Goal: Task Accomplishment & Management: Manage account settings

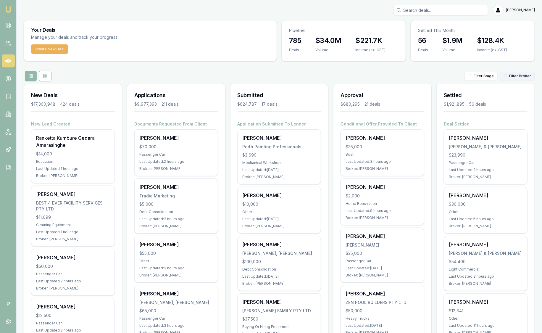
click at [523, 72] on html "Emu Broker P Sam Crouch Toggle Menu Your Deals Manage your deals and track your…" at bounding box center [271, 166] width 542 height 333
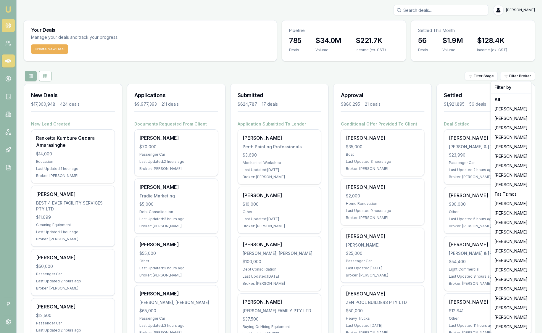
click at [10, 23] on html "Emu Broker P Sam Crouch Toggle Menu Your Deals Manage your deals and track your…" at bounding box center [274, 166] width 548 height 333
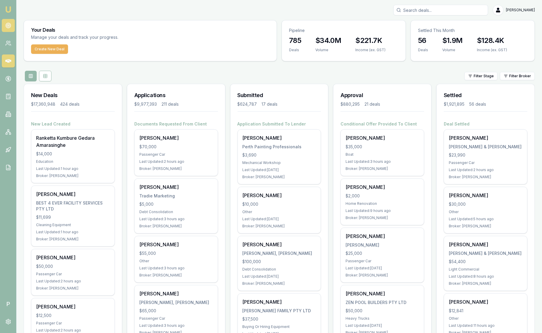
click at [10, 23] on icon at bounding box center [8, 25] width 6 height 6
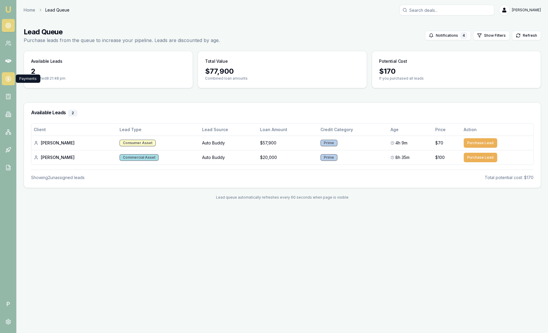
click at [12, 79] on link at bounding box center [8, 78] width 13 height 13
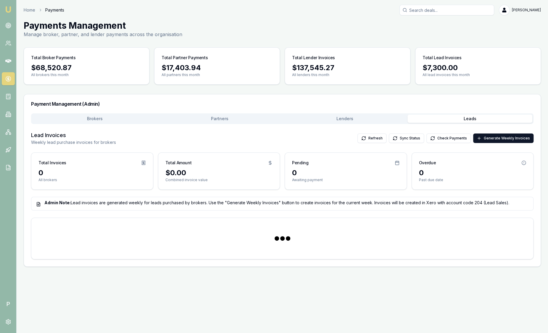
click at [472, 116] on button "Leads" at bounding box center [469, 118] width 125 height 8
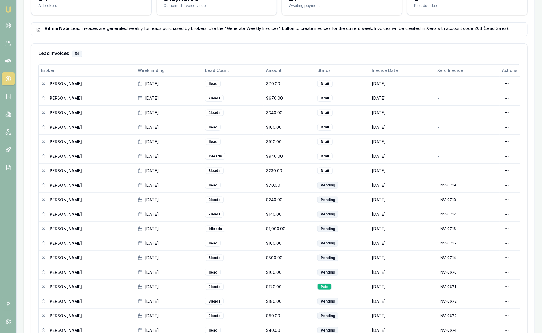
scroll to position [74, 0]
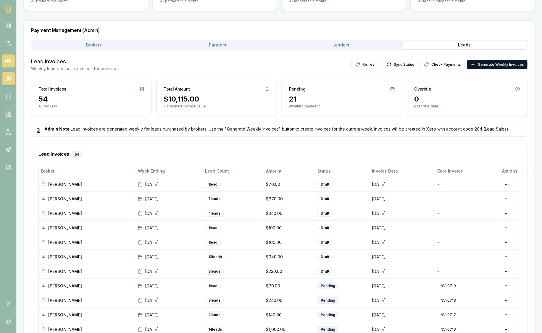
click at [9, 59] on icon at bounding box center [8, 61] width 6 height 6
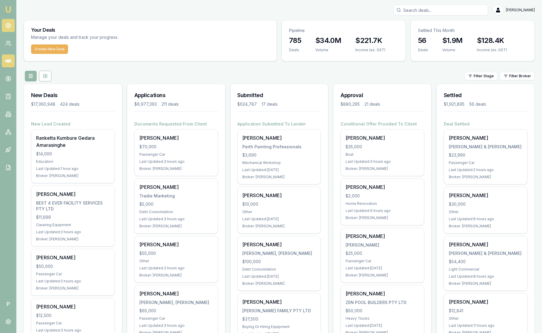
click at [11, 24] on icon at bounding box center [8, 25] width 6 height 6
click at [512, 71] on div "Filter Stage Filter Broker" at bounding box center [279, 76] width 511 height 11
click at [511, 78] on html "Emu Broker P Sam Crouch Toggle Menu Your Deals Manage your deals and track your…" at bounding box center [271, 166] width 542 height 333
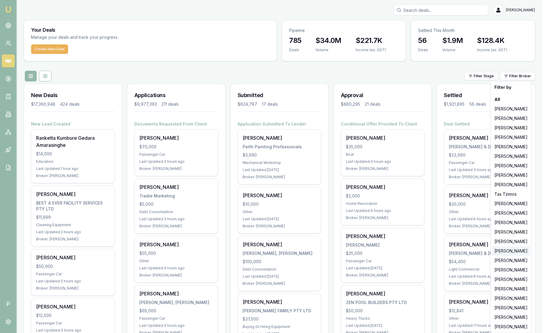
click at [512, 252] on div "[PERSON_NAME]" at bounding box center [511, 250] width 38 height 9
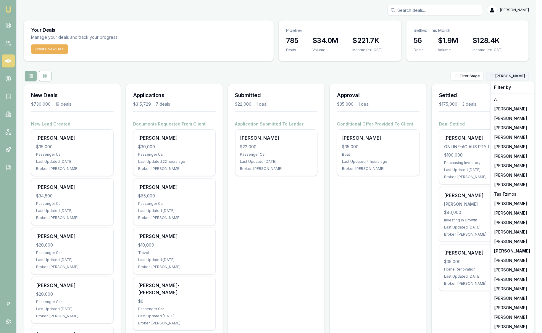
click at [521, 77] on html "Emu Broker P Sam Crouch Toggle Menu Your Deals Manage your deals and track your…" at bounding box center [271, 166] width 542 height 333
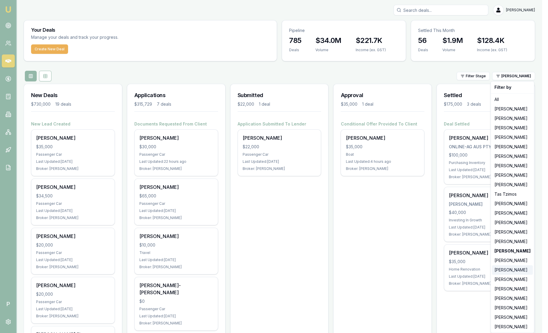
click at [512, 270] on div "[PERSON_NAME]" at bounding box center [512, 269] width 41 height 9
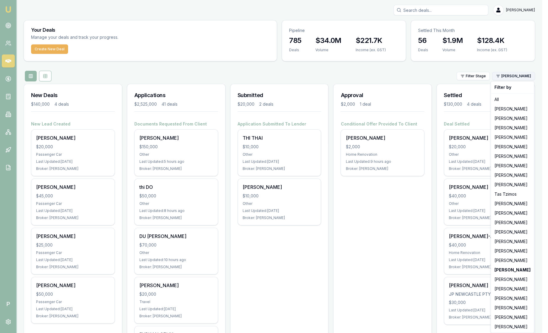
click at [518, 77] on html "Emu Broker P Sam Crouch Toggle Menu Your Deals Manage your deals and track your…" at bounding box center [274, 166] width 548 height 333
click at [509, 262] on div "[PERSON_NAME]" at bounding box center [512, 259] width 41 height 9
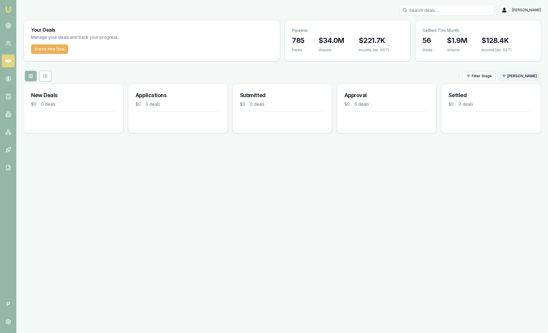
click at [517, 77] on html "Emu Broker P Sam Crouch Toggle Menu Your Deals Manage your deals and track your…" at bounding box center [274, 166] width 548 height 333
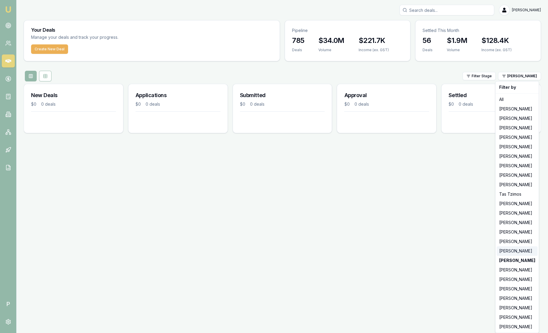
click at [517, 250] on div "[PERSON_NAME]" at bounding box center [516, 250] width 41 height 9
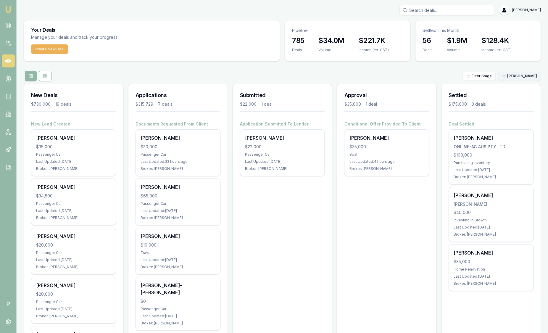
click at [517, 76] on html "Emu Broker P Sam Crouch Toggle Menu Your Deals Manage your deals and track your…" at bounding box center [274, 166] width 548 height 333
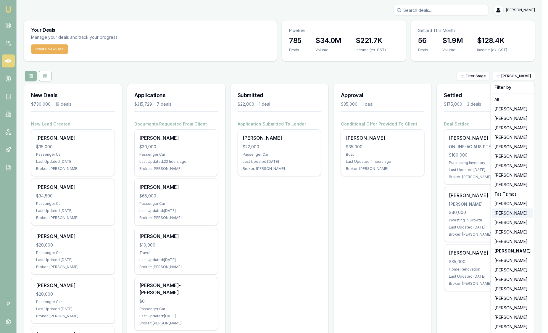
click at [502, 214] on div "[PERSON_NAME]" at bounding box center [512, 212] width 41 height 9
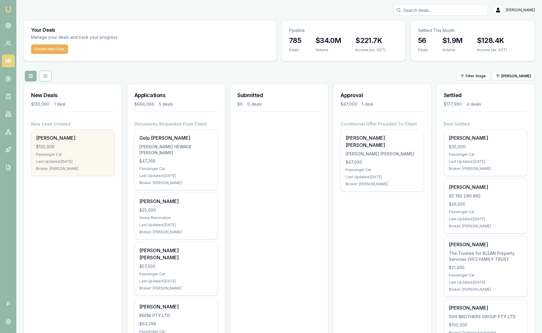
click at [73, 151] on div "David Borrillo $130,000 Passenger Car Last Updated: 3 days ago Broker: Pinkesh …" at bounding box center [72, 153] width 83 height 46
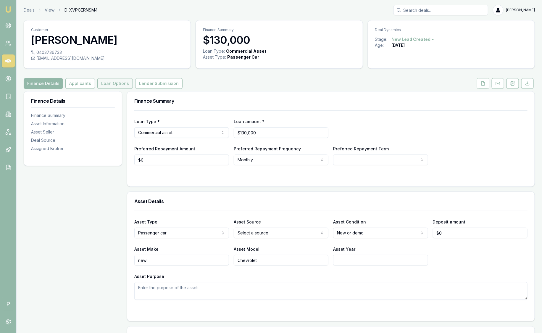
click at [104, 81] on button "Loan Options" at bounding box center [114, 83] width 35 height 11
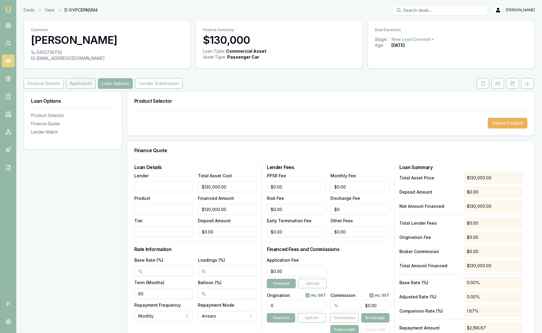
click at [76, 83] on button "Applicants" at bounding box center [81, 83] width 30 height 11
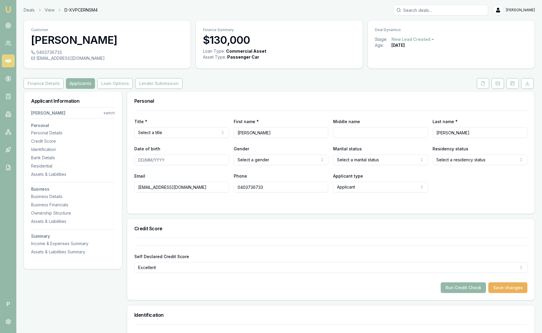
click at [8, 12] on img at bounding box center [8, 9] width 7 height 7
